Goal: Transaction & Acquisition: Purchase product/service

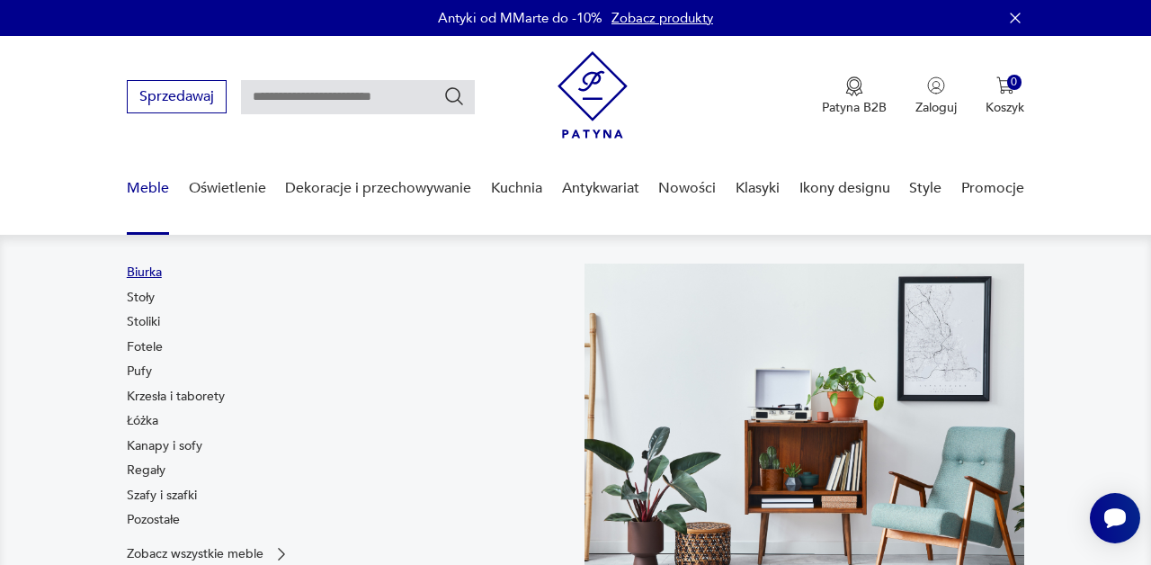
click at [147, 272] on link "Biurka" at bounding box center [144, 272] width 35 height 18
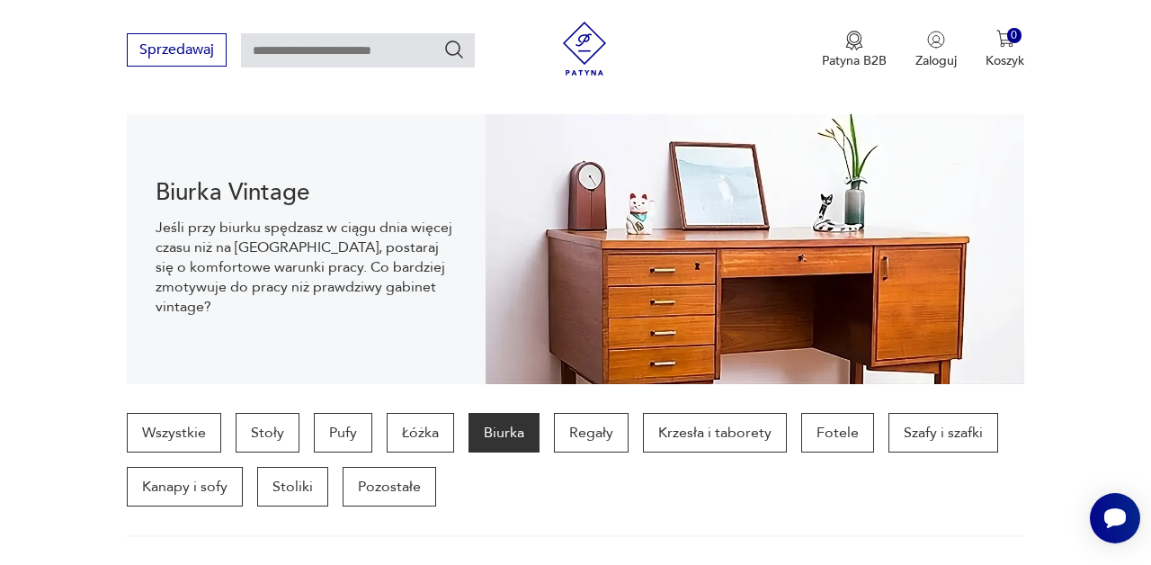
scroll to position [182, 0]
click at [765, 335] on img at bounding box center [755, 250] width 539 height 270
click at [502, 431] on p "Biurka" at bounding box center [503, 434] width 71 height 40
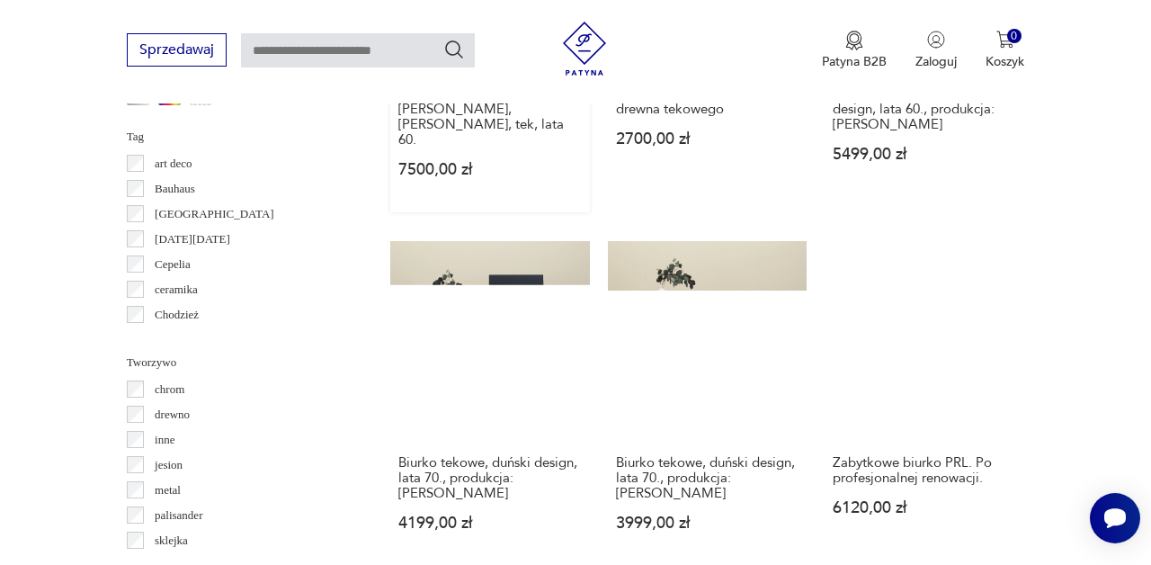
scroll to position [1693, 0]
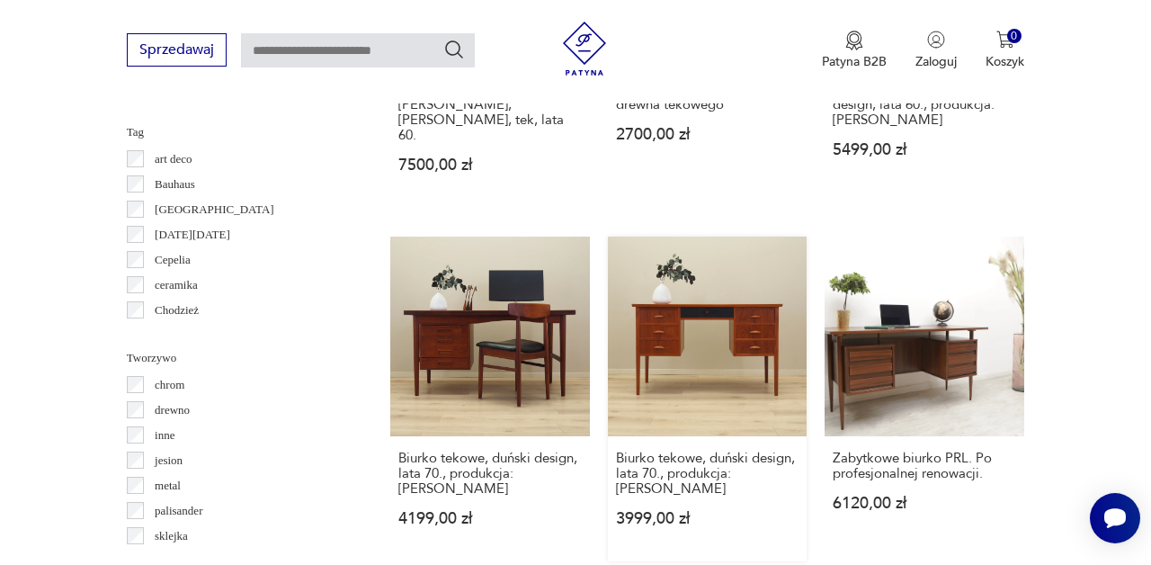
click at [683, 418] on link "Biurko tekowe, duński design, lata 70., produkcja: [PERSON_NAME] 3999,00 zł" at bounding box center [708, 398] width 200 height 325
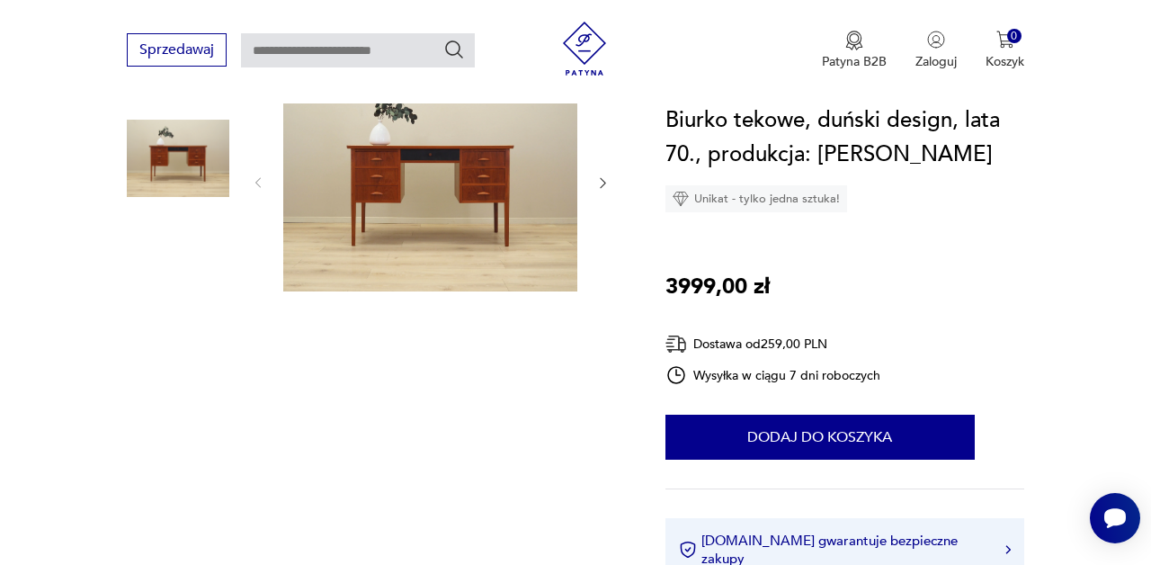
scroll to position [196, 0]
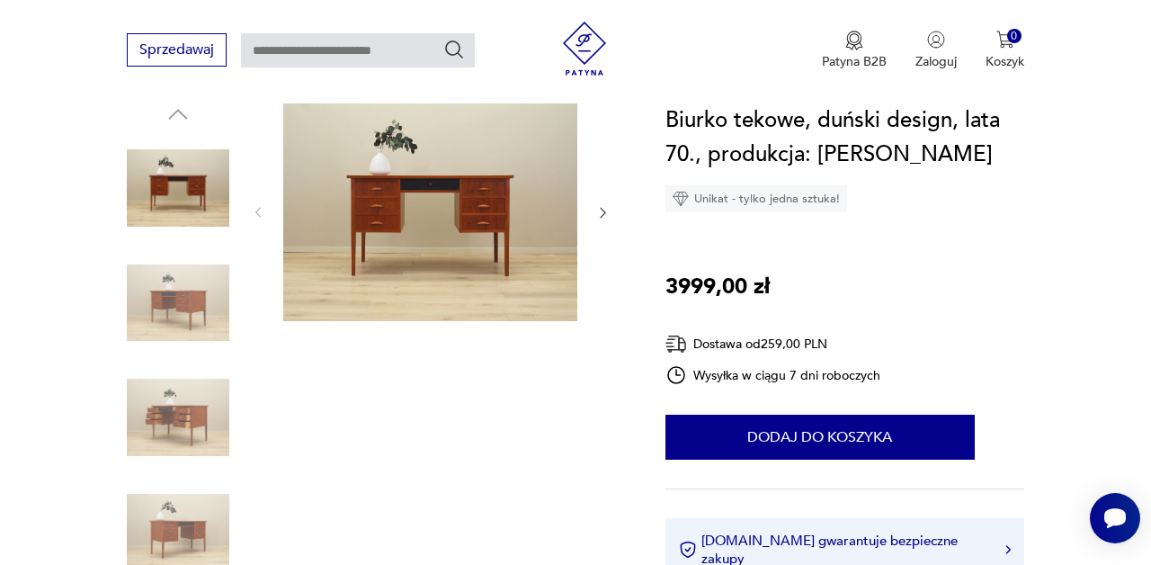
click at [603, 215] on icon "button" at bounding box center [603, 213] width 5 height 10
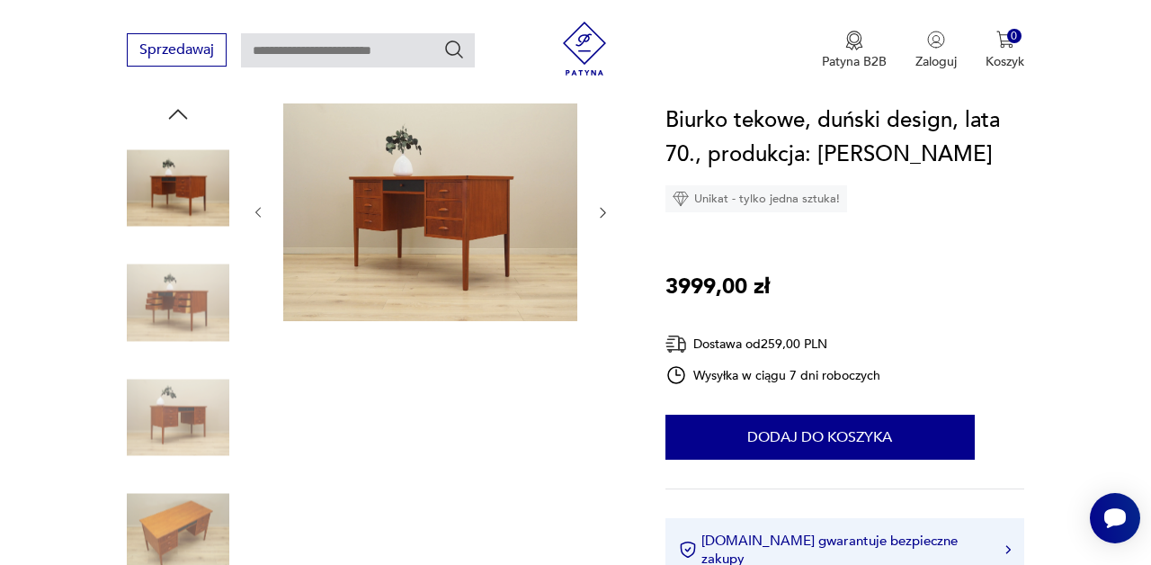
click at [603, 215] on icon "button" at bounding box center [603, 213] width 5 height 10
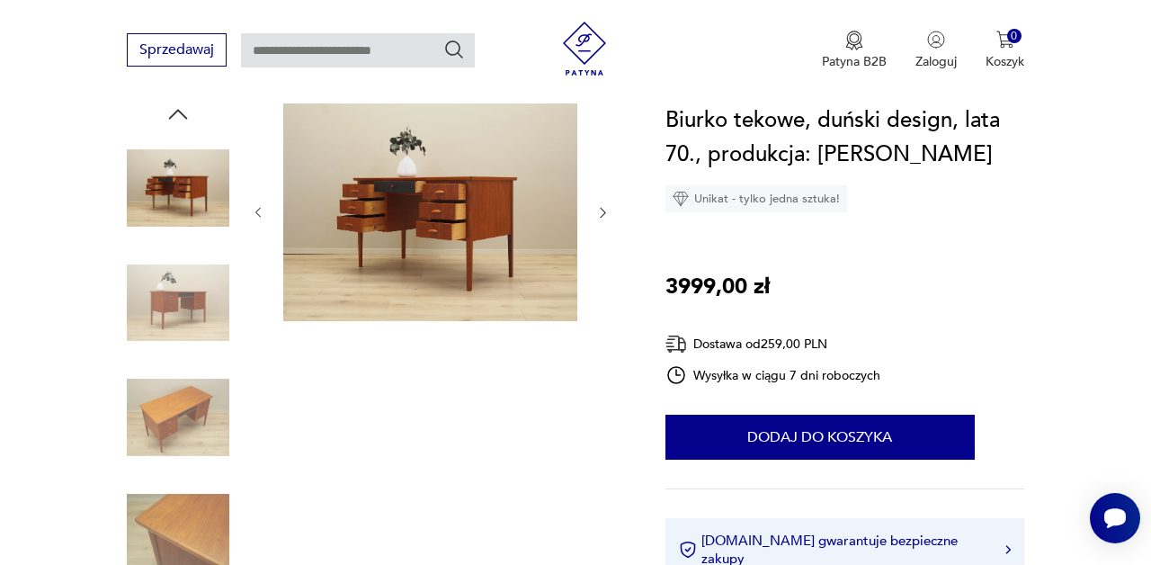
click at [603, 215] on icon "button" at bounding box center [603, 213] width 5 height 10
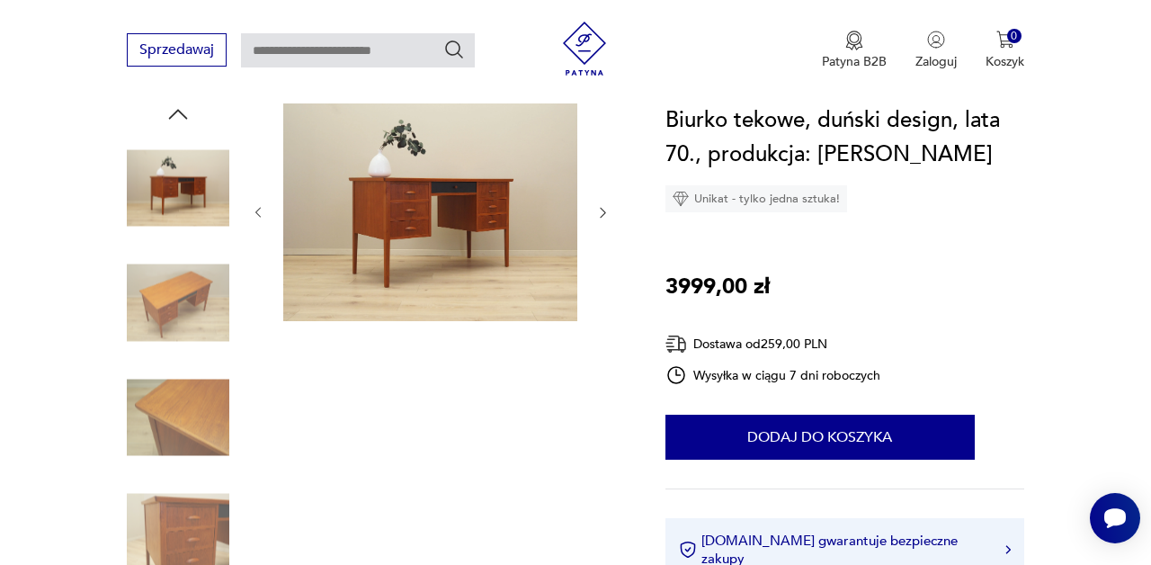
click at [603, 215] on icon "button" at bounding box center [603, 213] width 5 height 10
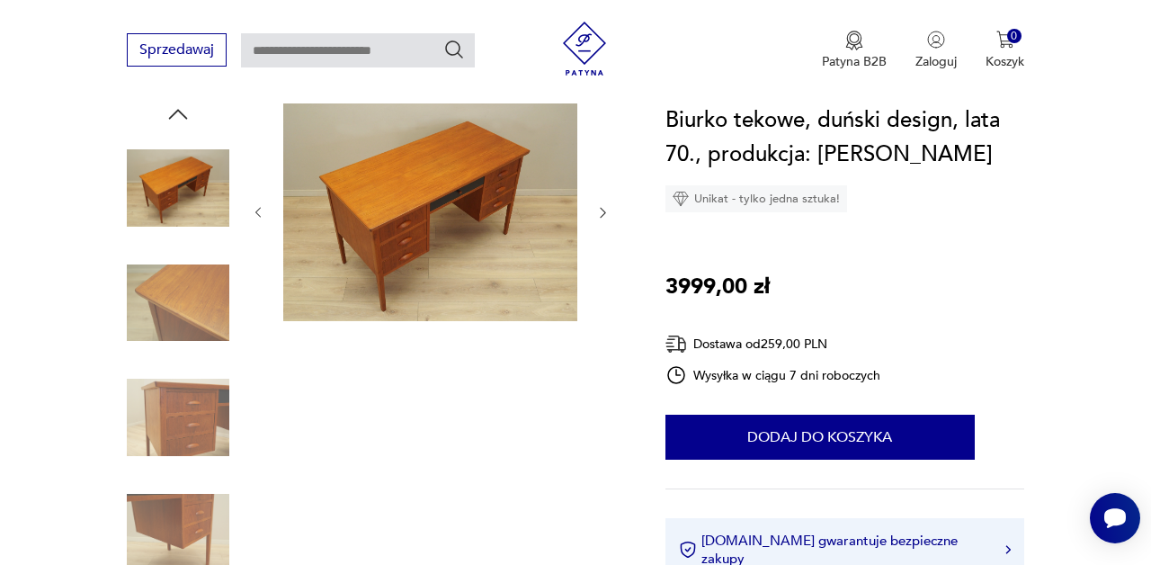
click at [603, 215] on icon "button" at bounding box center [603, 213] width 5 height 10
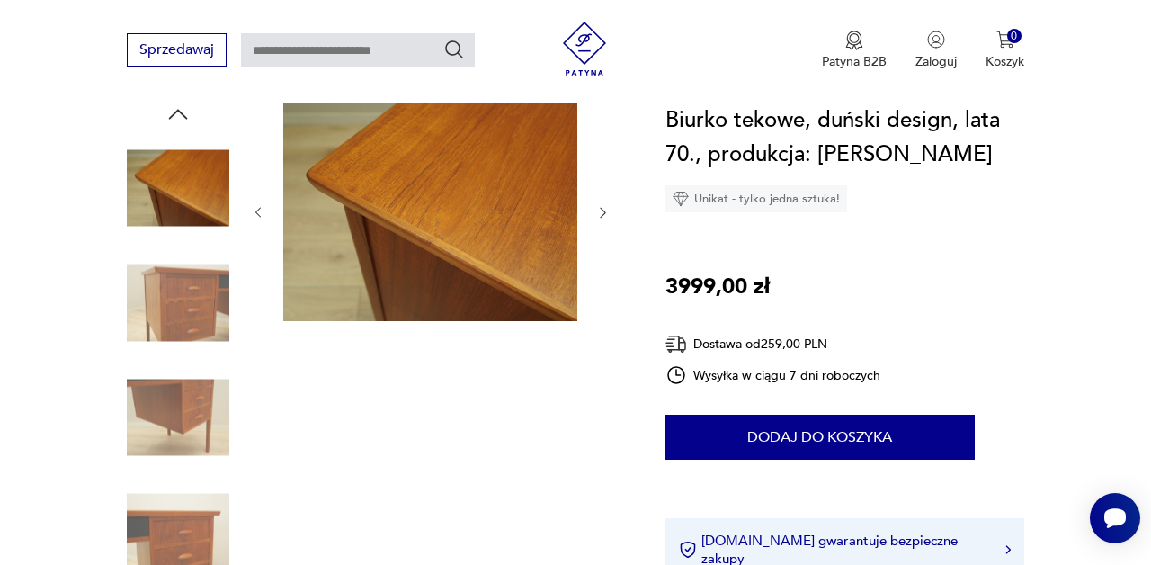
click at [603, 215] on icon "button" at bounding box center [603, 213] width 5 height 10
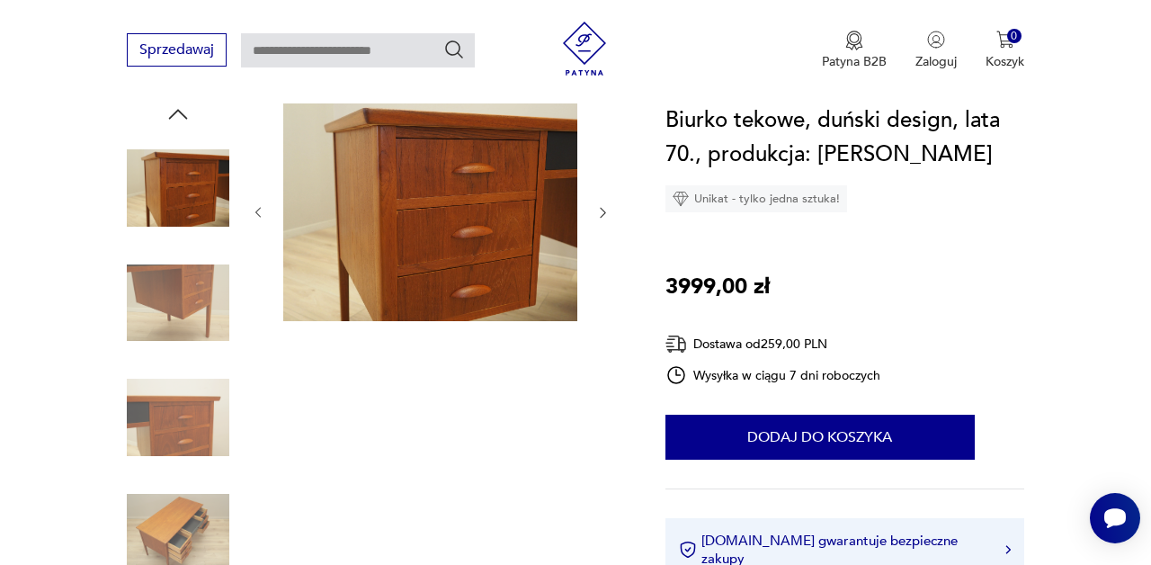
click at [604, 215] on icon "button" at bounding box center [602, 212] width 14 height 14
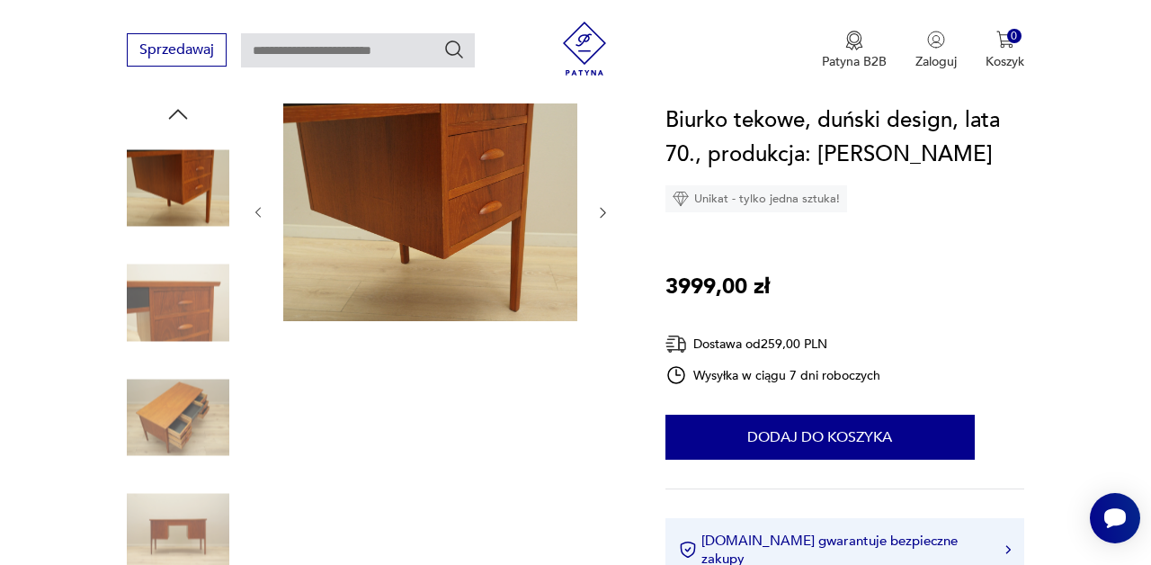
click at [604, 215] on icon "button" at bounding box center [602, 212] width 14 height 14
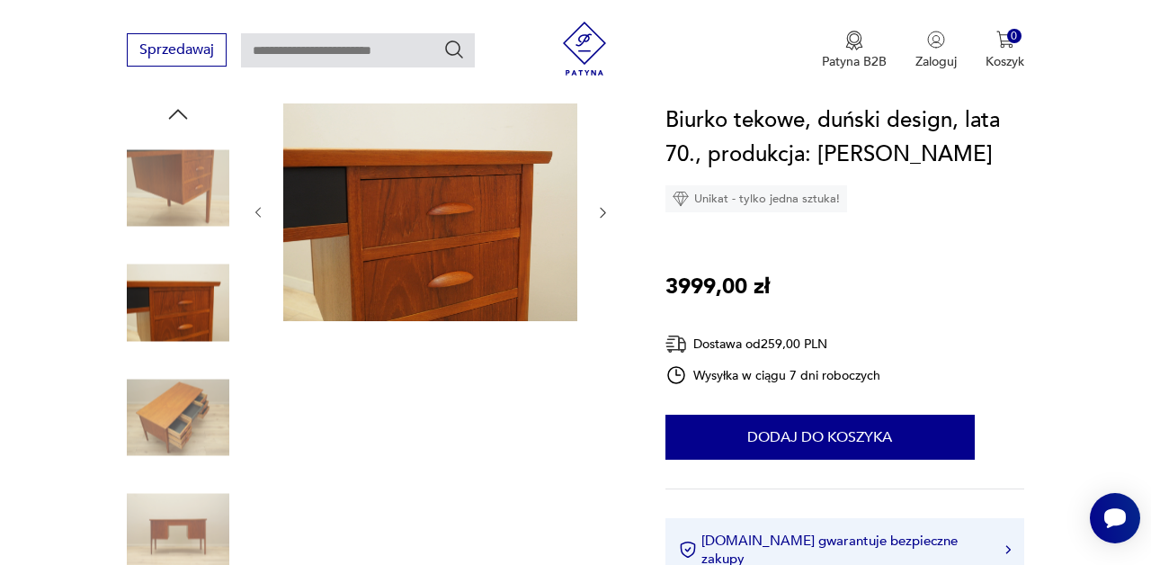
click at [605, 215] on icon "button" at bounding box center [602, 212] width 14 height 14
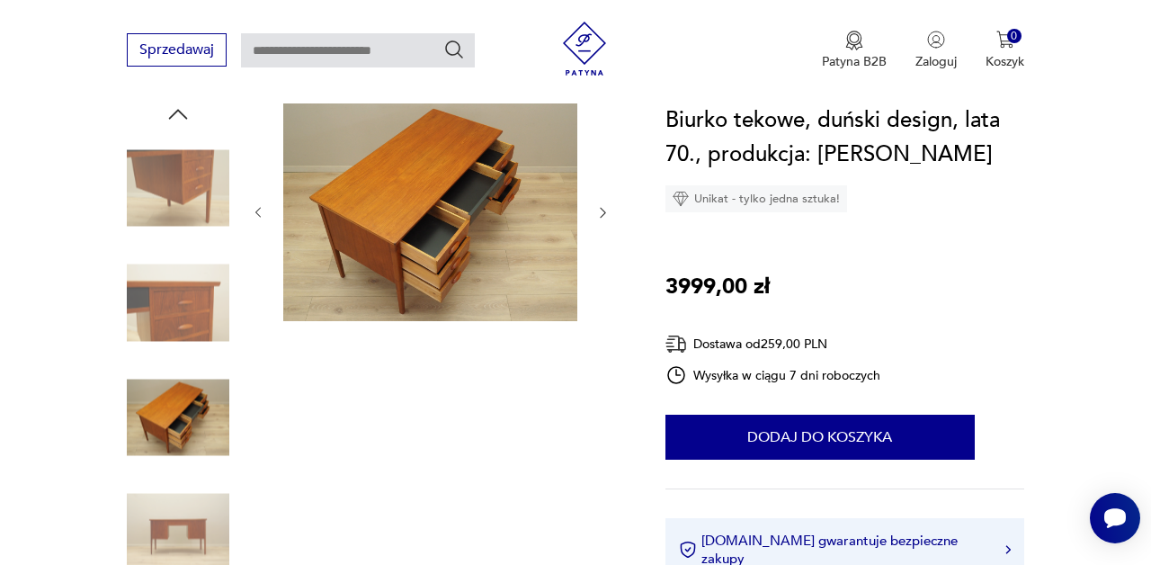
click at [606, 215] on icon "button" at bounding box center [602, 212] width 14 height 14
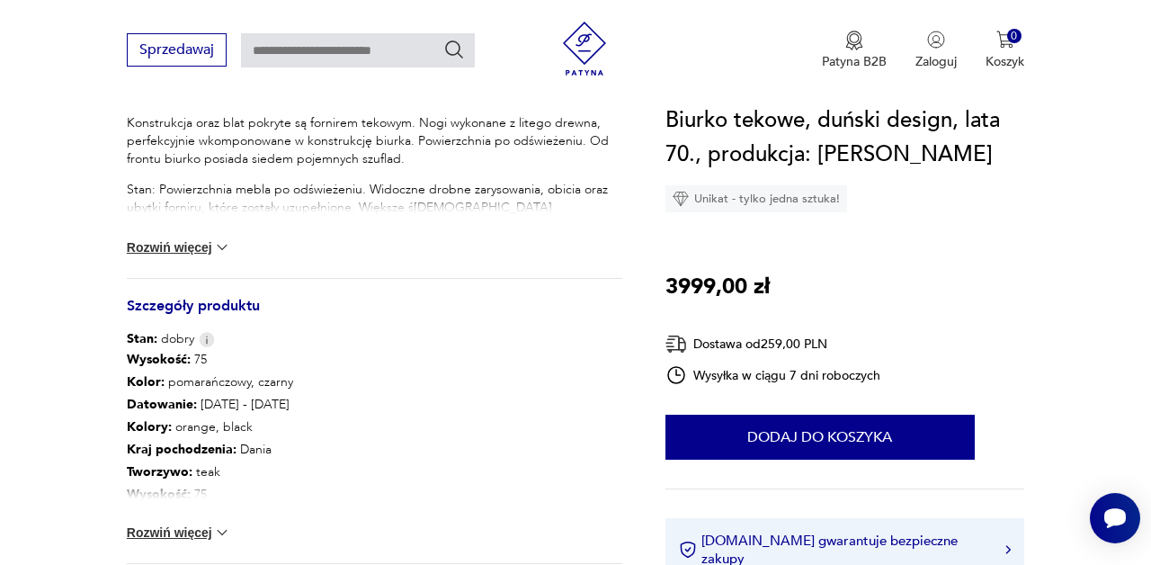
scroll to position [808, 0]
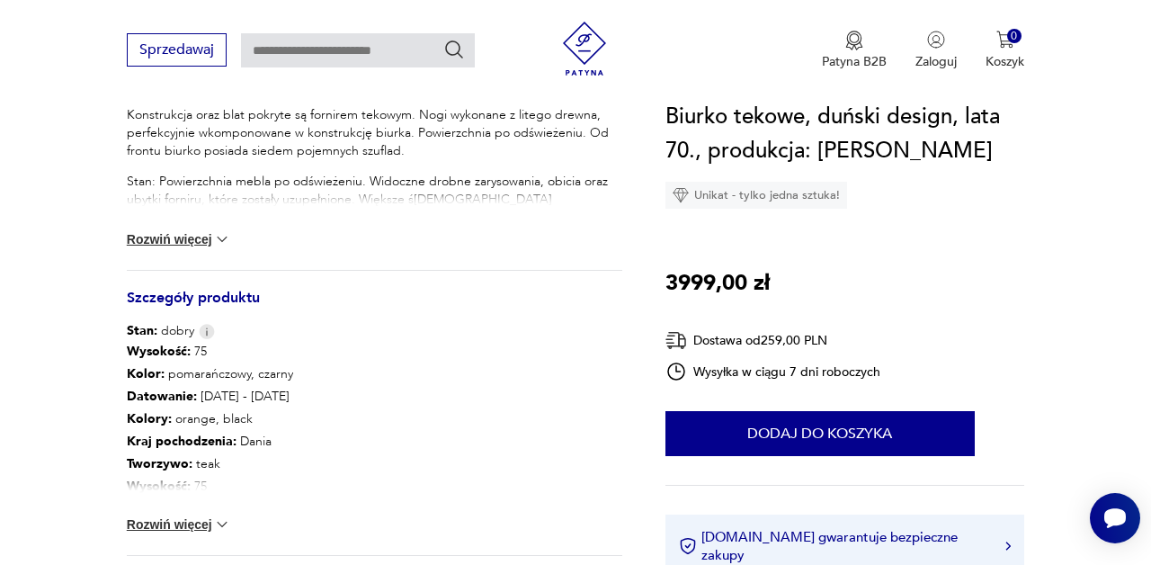
click at [222, 524] on img at bounding box center [222, 524] width 18 height 18
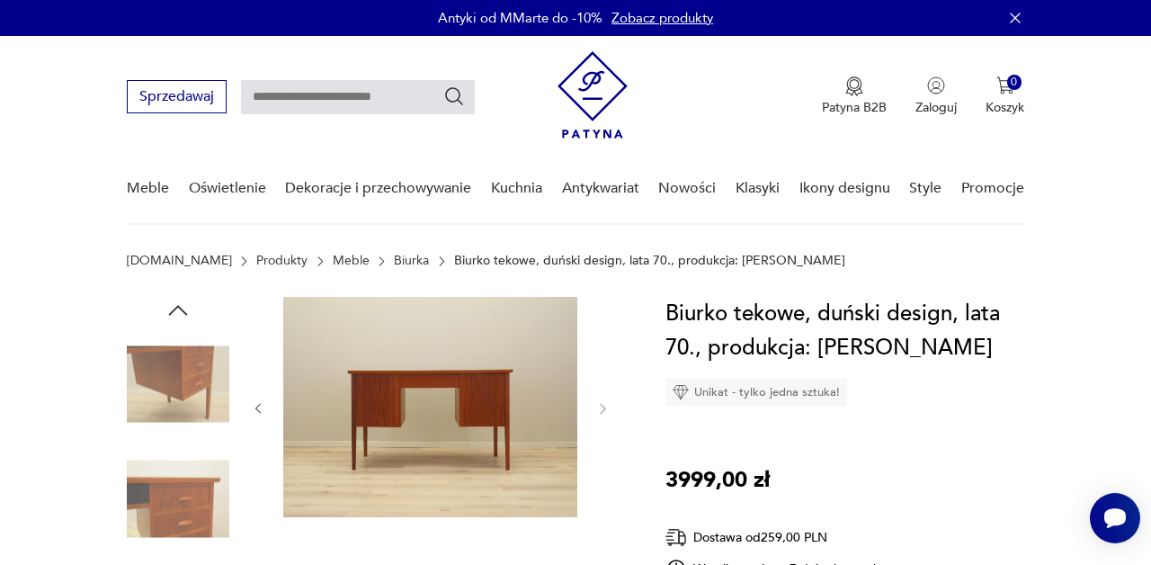
scroll to position [0, 0]
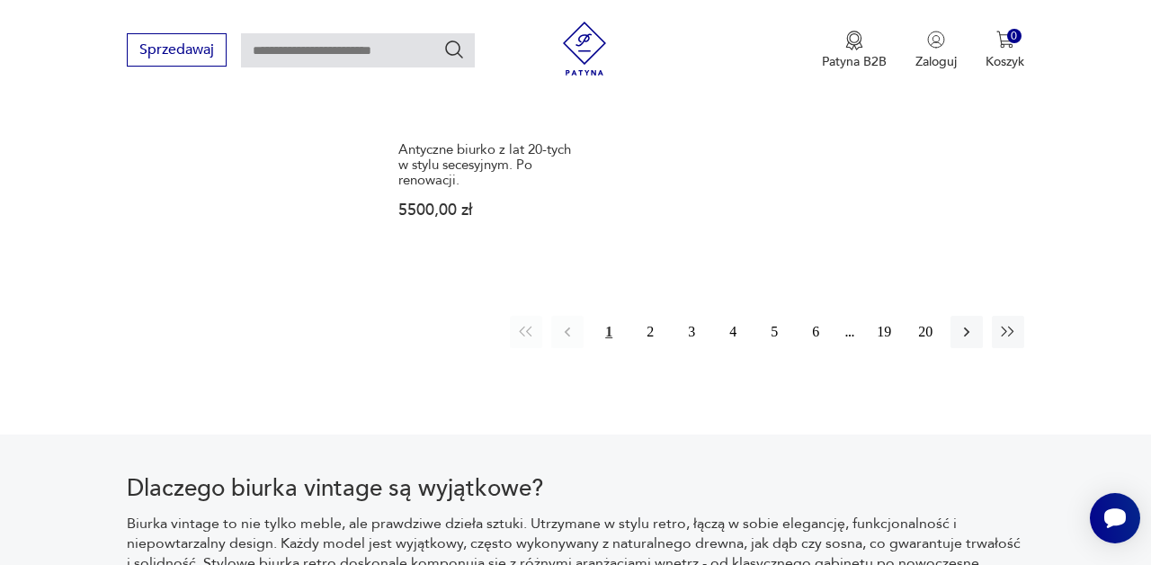
scroll to position [2705, 0]
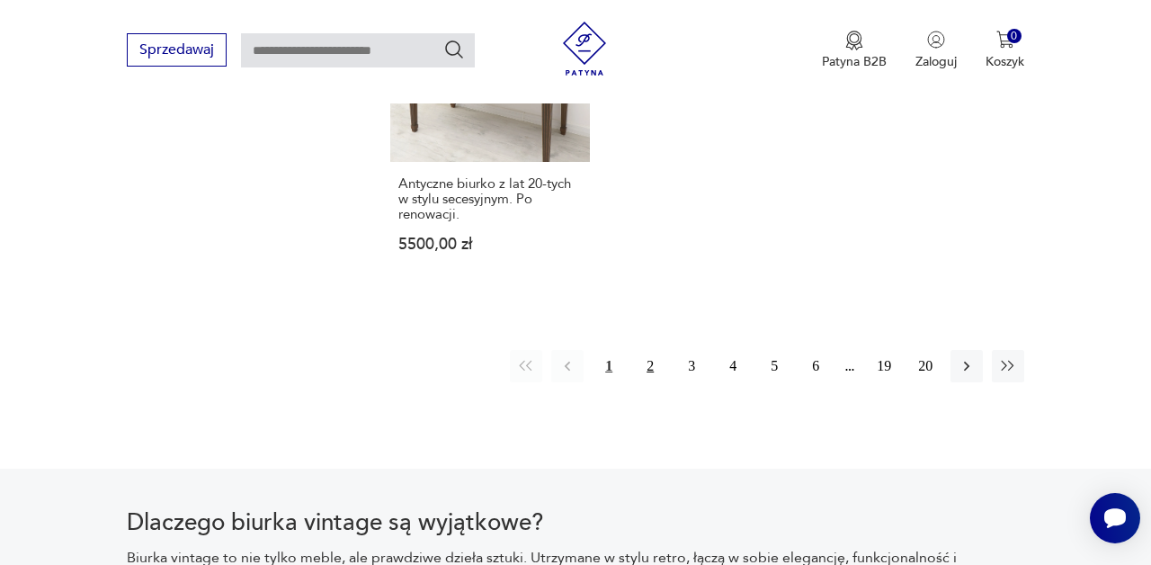
click at [648, 350] on button "2" at bounding box center [650, 366] width 32 height 32
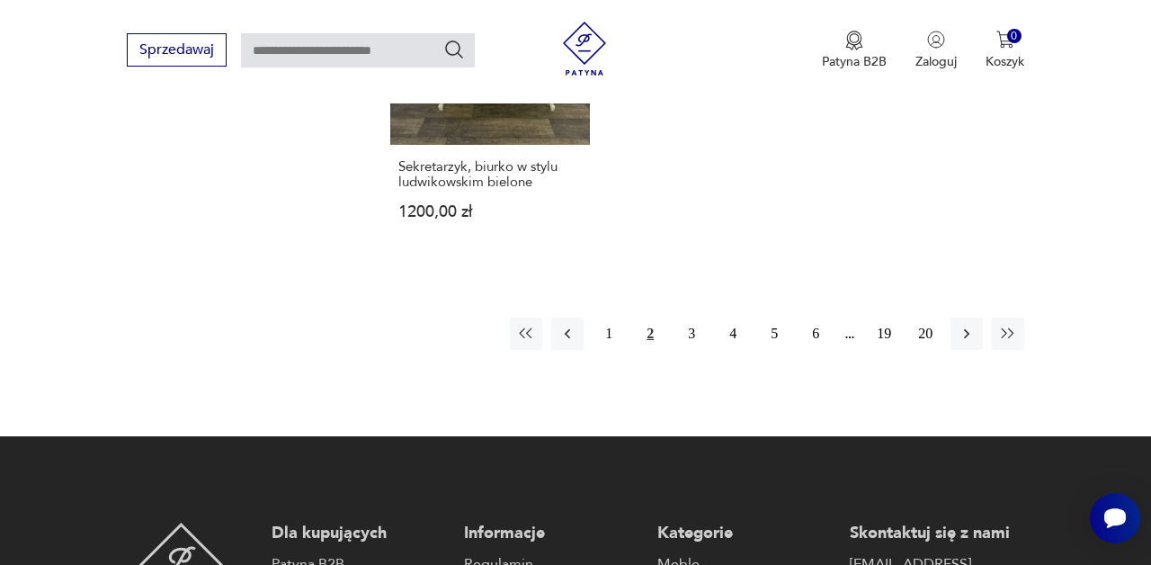
scroll to position [2646, 0]
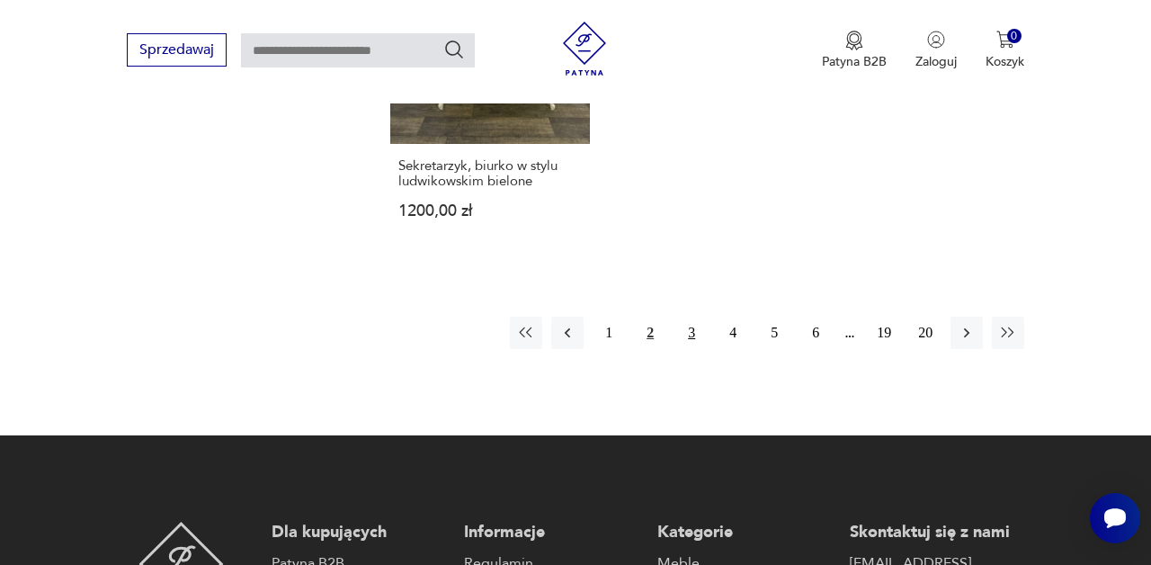
click at [692, 349] on button "3" at bounding box center [691, 333] width 32 height 32
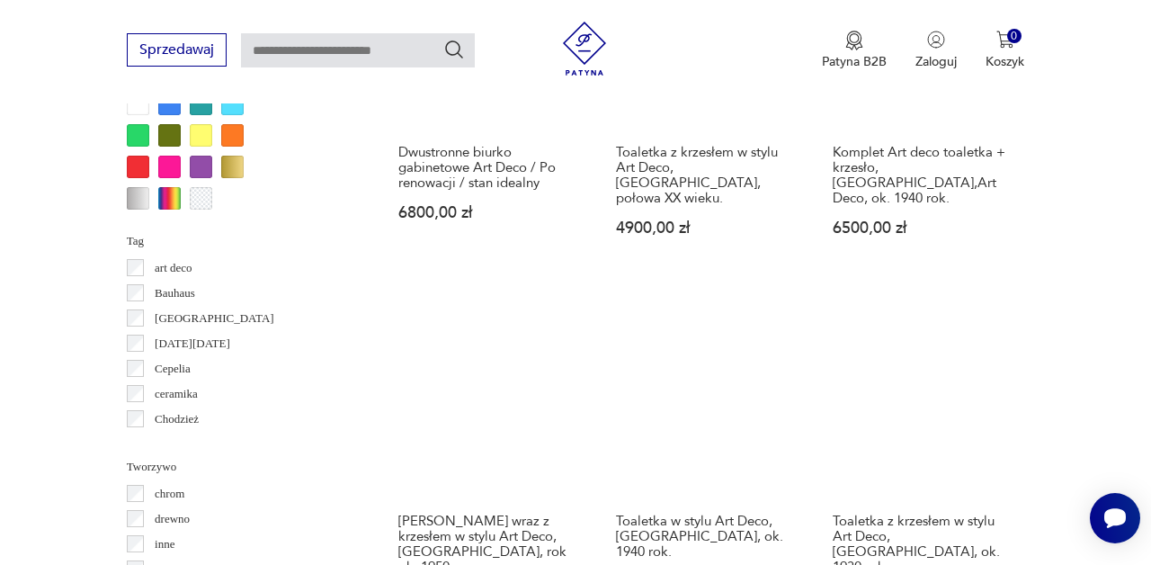
scroll to position [1567, 0]
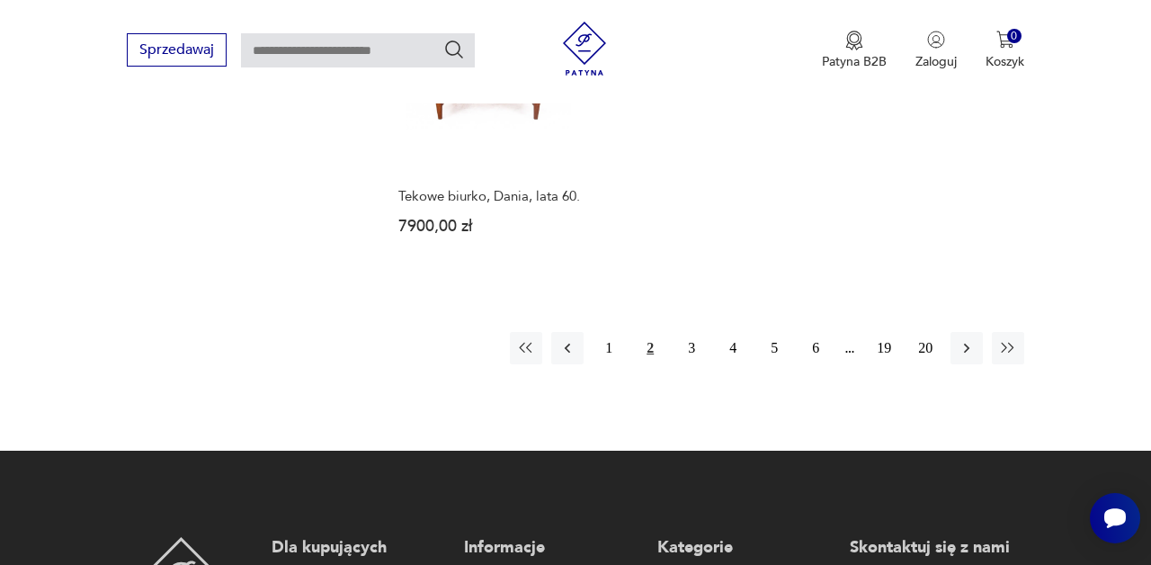
scroll to position [2345, 0]
